Goal: Check status: Check status

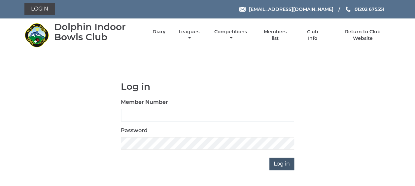
type input "3863"
click at [278, 161] on input "Log in" at bounding box center [281, 164] width 25 height 13
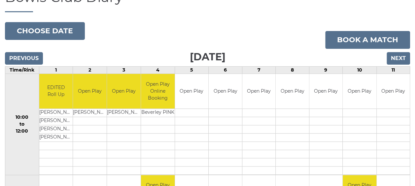
scroll to position [66, 0]
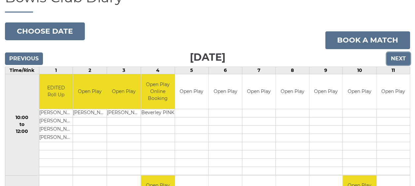
click at [394, 56] on input "Next" at bounding box center [398, 58] width 23 height 13
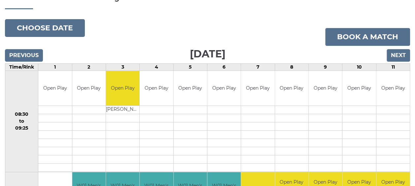
scroll to position [33, 0]
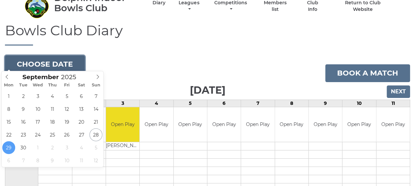
click at [71, 61] on button "Choose date" at bounding box center [45, 64] width 80 height 18
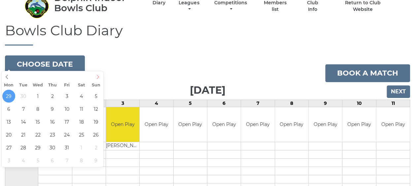
click at [98, 77] on icon at bounding box center [97, 77] width 5 height 5
type input "[DATE]"
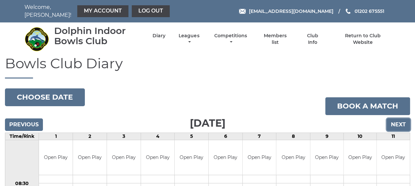
click at [398, 119] on input "Next" at bounding box center [398, 125] width 23 height 13
click at [399, 119] on input "Next" at bounding box center [398, 125] width 23 height 13
click at [400, 120] on input "Next" at bounding box center [398, 125] width 23 height 13
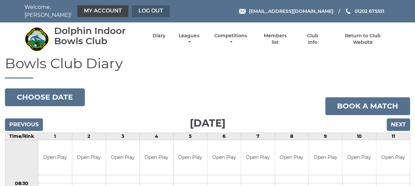
click at [150, 8] on link "Log out" at bounding box center [151, 11] width 38 height 12
